Goal: Navigation & Orientation: Find specific page/section

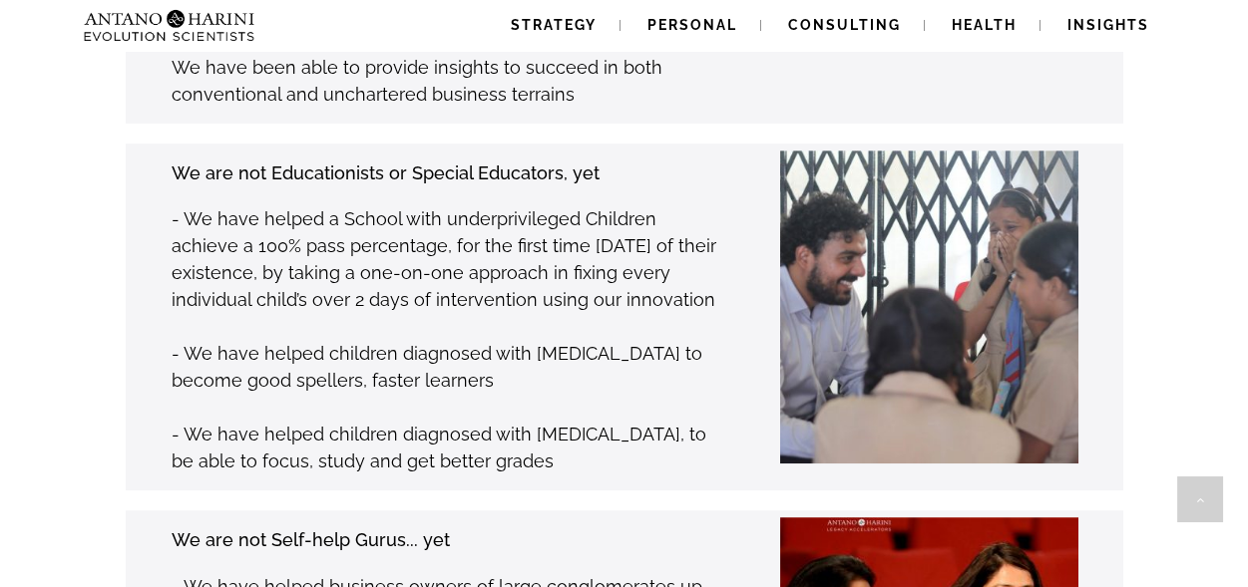
scroll to position [2682, 0]
click at [700, 11] on link "Personal" at bounding box center [692, 25] width 138 height 51
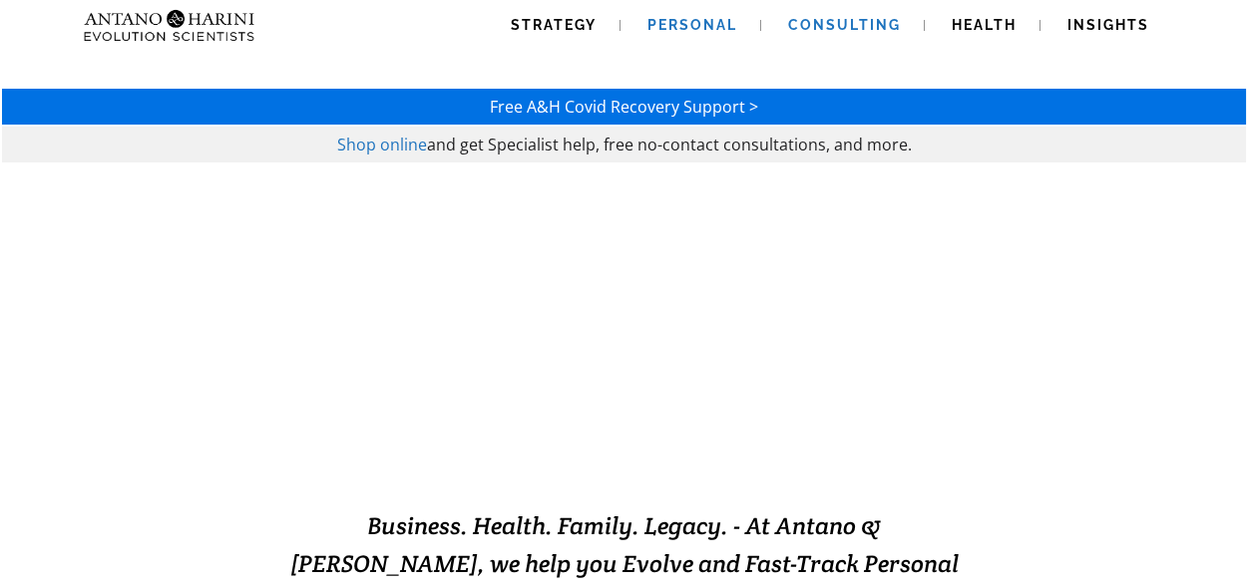
click at [880, 22] on span "Consulting" at bounding box center [844, 25] width 113 height 16
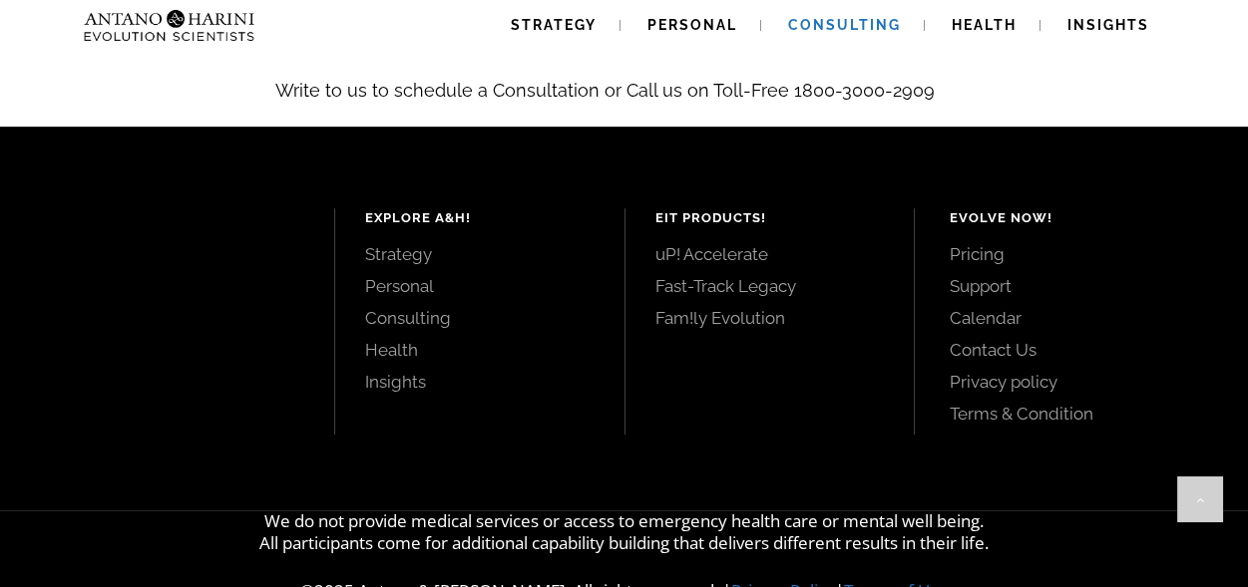
scroll to position [2411, 0]
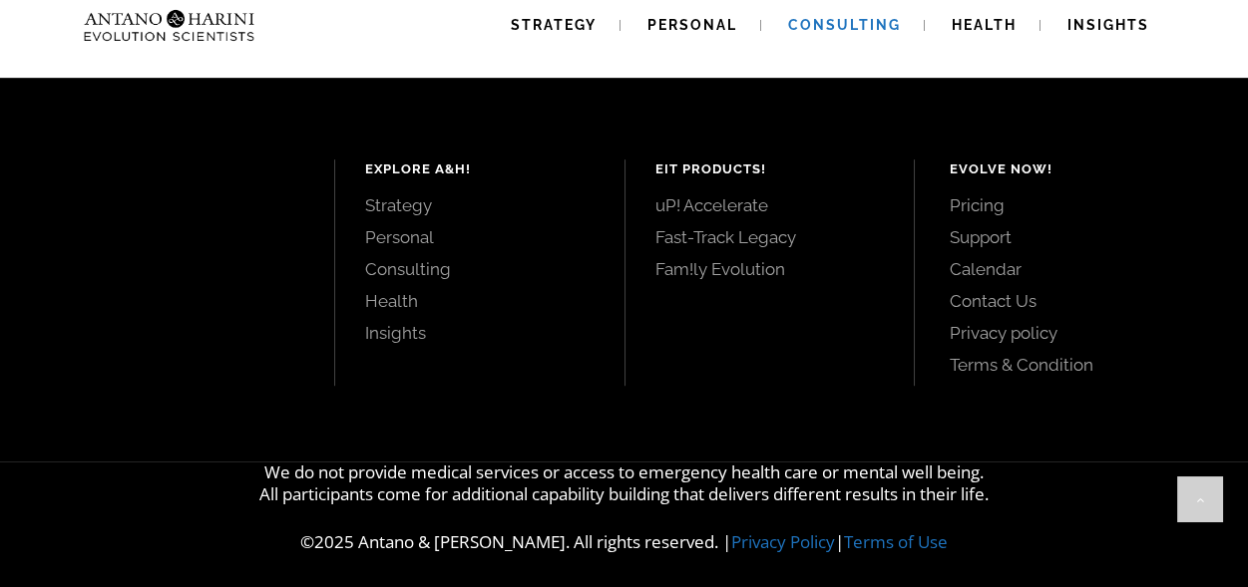
click at [997, 322] on link "Privacy policy" at bounding box center [1075, 333] width 253 height 22
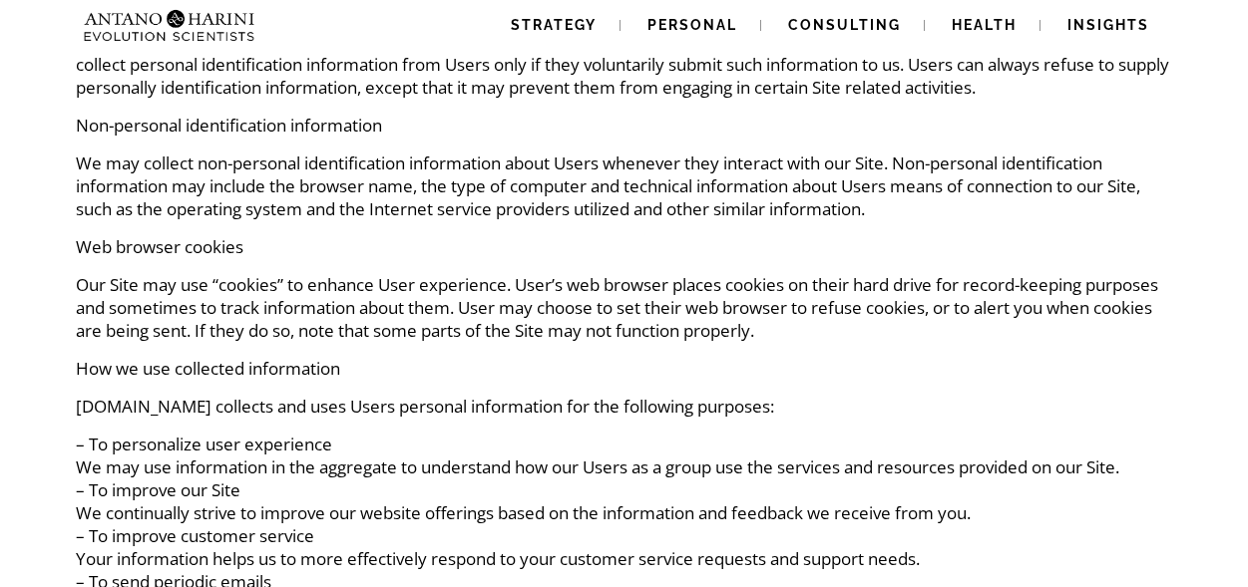
scroll to position [1810, 0]
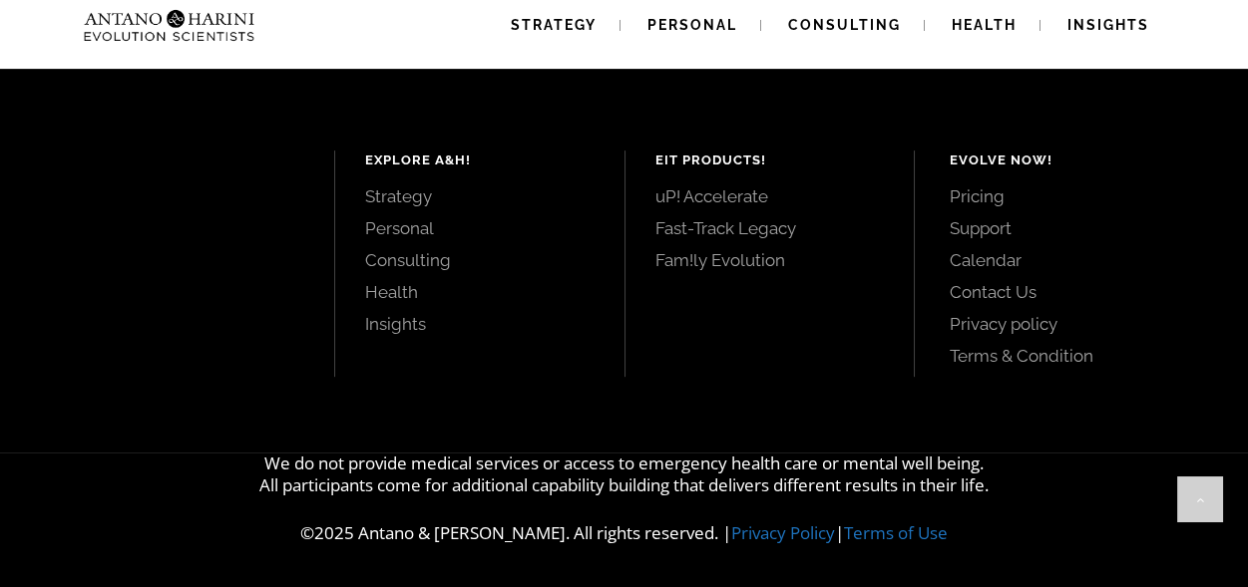
click at [997, 291] on link "Contact Us" at bounding box center [1075, 292] width 253 height 22
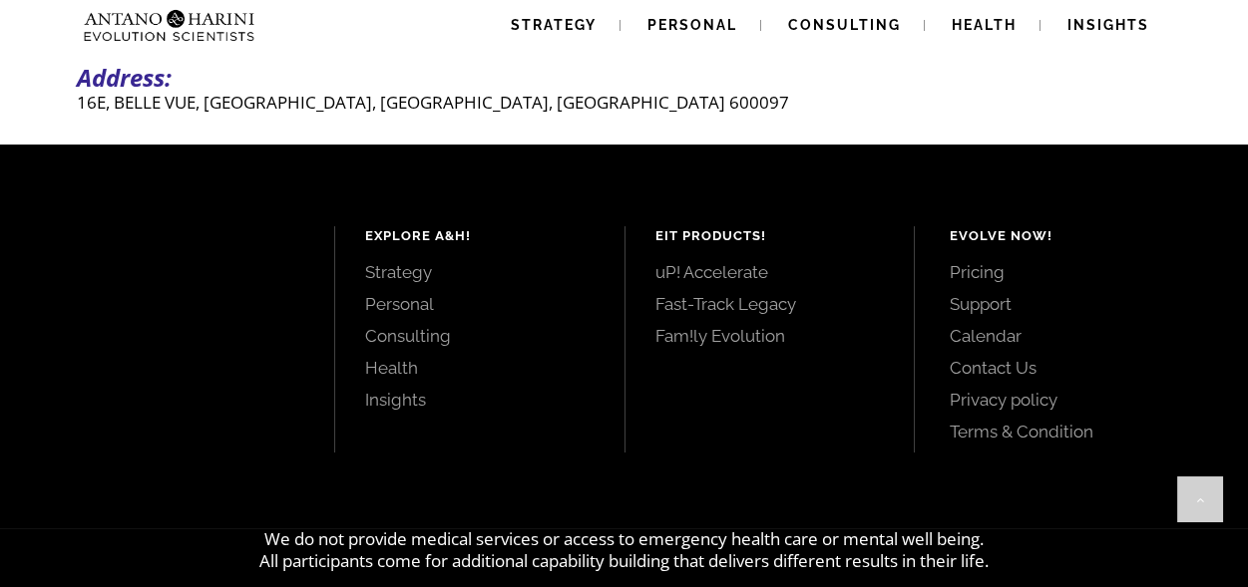
scroll to position [822, 0]
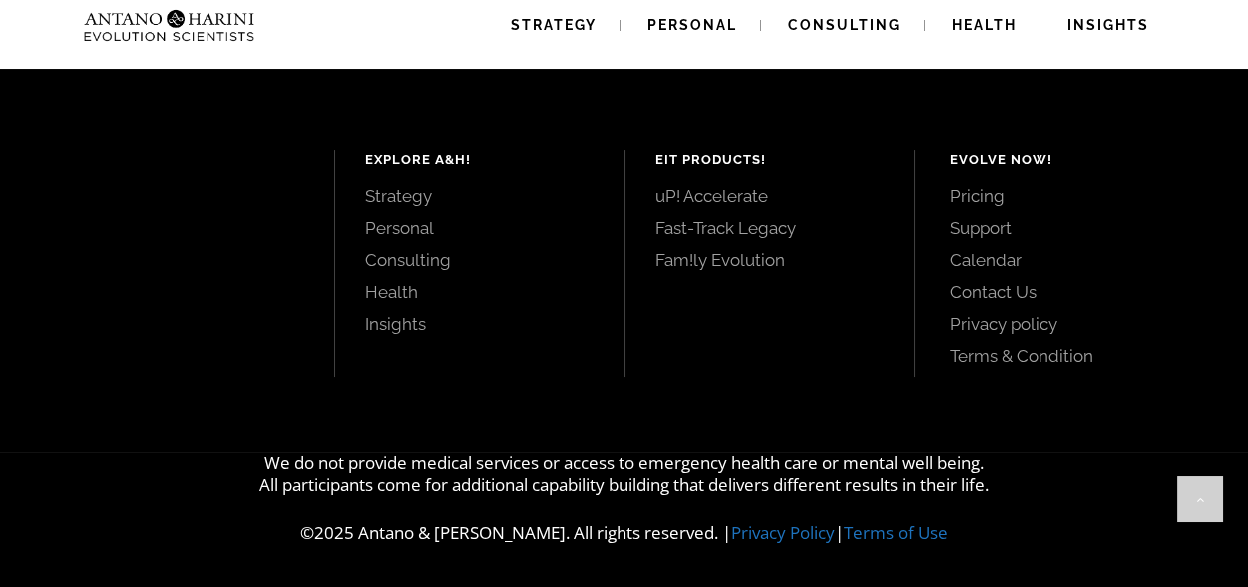
click at [981, 199] on link "Pricing" at bounding box center [1075, 196] width 253 height 22
